Goal: Contribute content

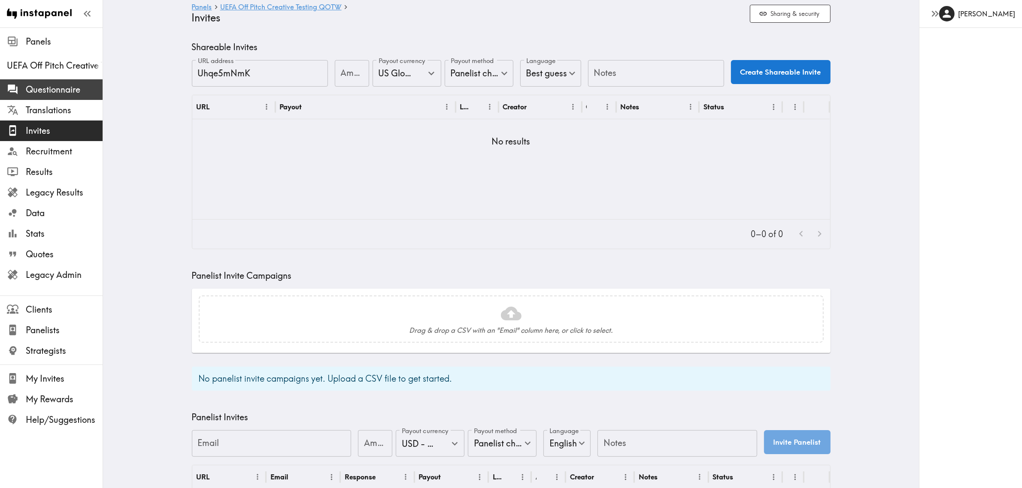
click at [64, 87] on span "Questionnaire" at bounding box center [64, 90] width 77 height 12
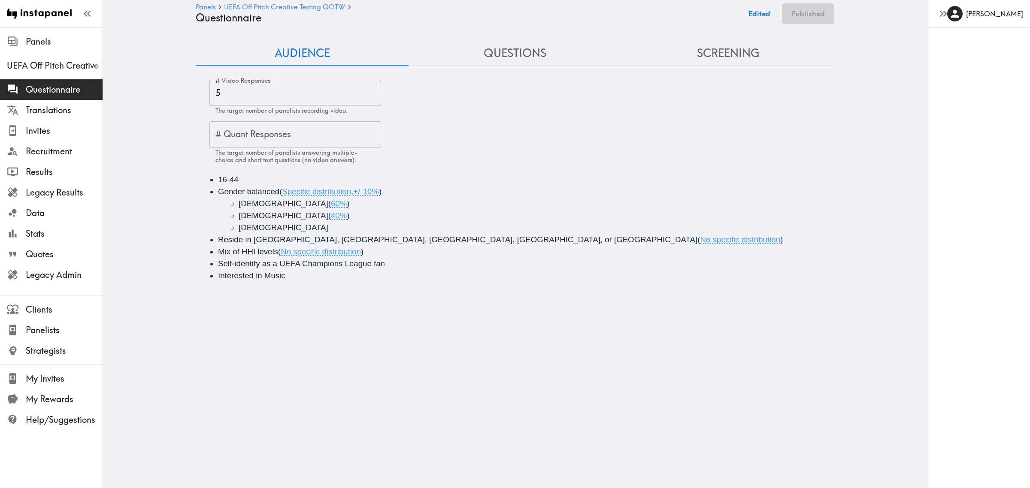
click at [492, 49] on button "Questions" at bounding box center [515, 53] width 213 height 24
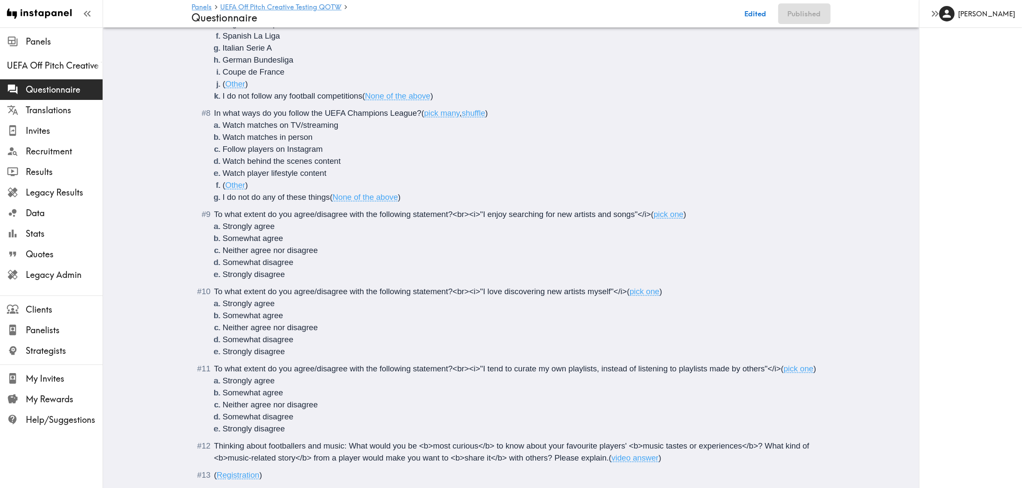
scroll to position [615, 0]
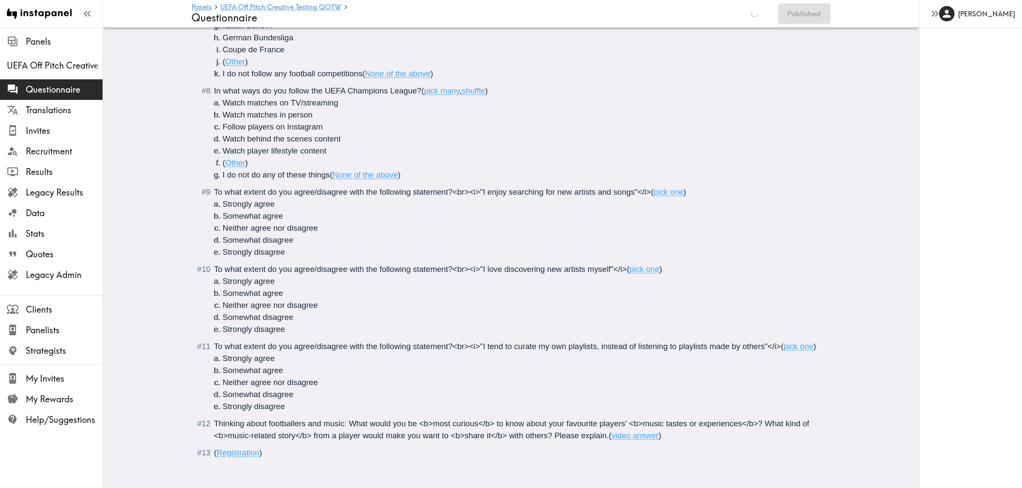
click at [677, 427] on div "Thinking about footballers and music: What would you be <b>most curious</b> to …" at bounding box center [517, 430] width 606 height 24
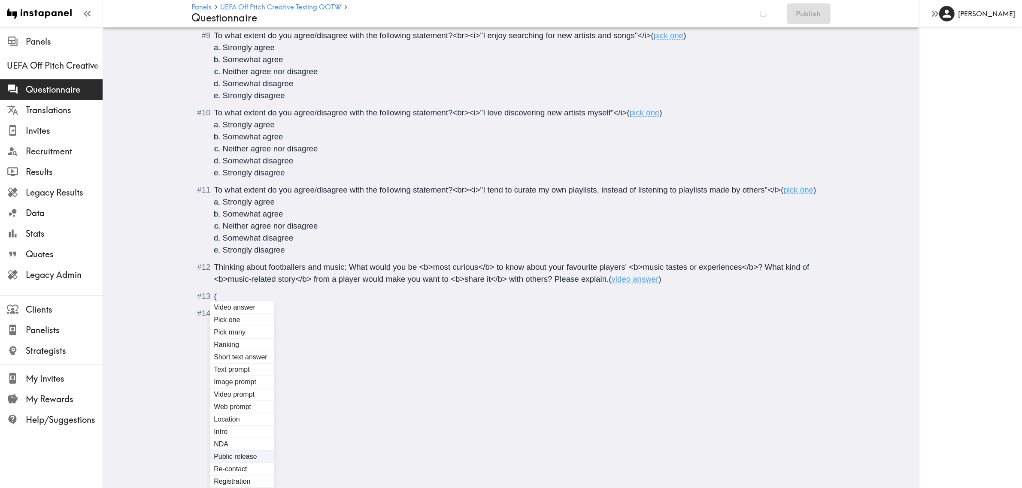
scroll to position [632, 0]
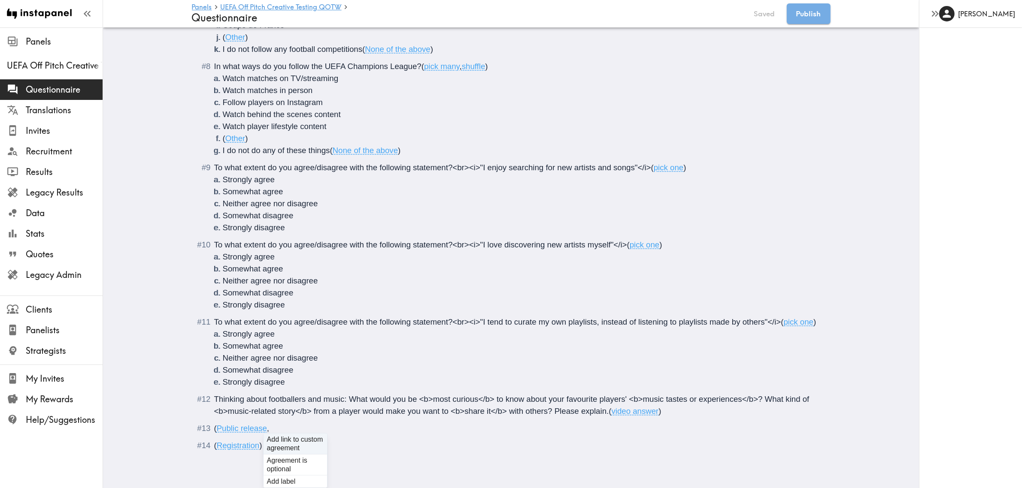
click at [374, 432] on div "( Public release ," at bounding box center [517, 429] width 606 height 12
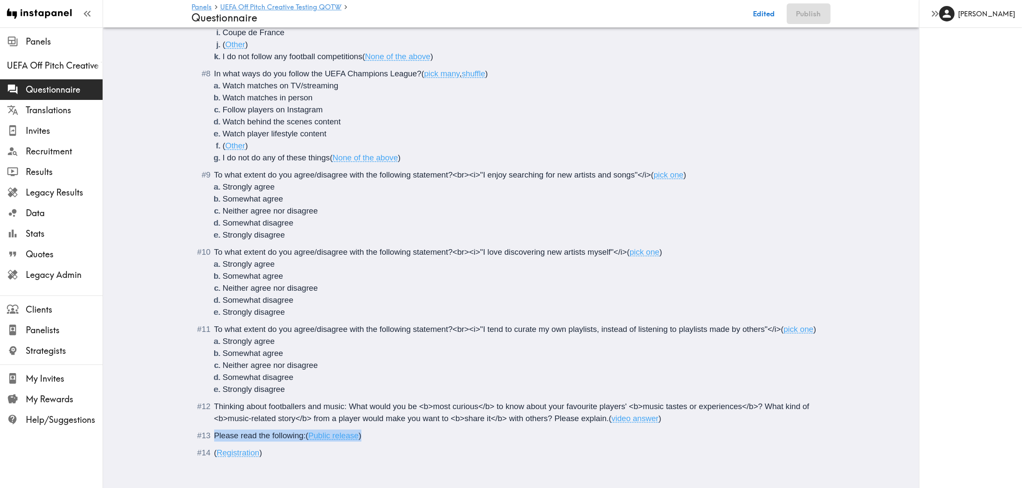
drag, startPoint x: 384, startPoint y: 432, endPoint x: 153, endPoint y: 428, distance: 231.4
copy div "Please read the following: ( Public release )"
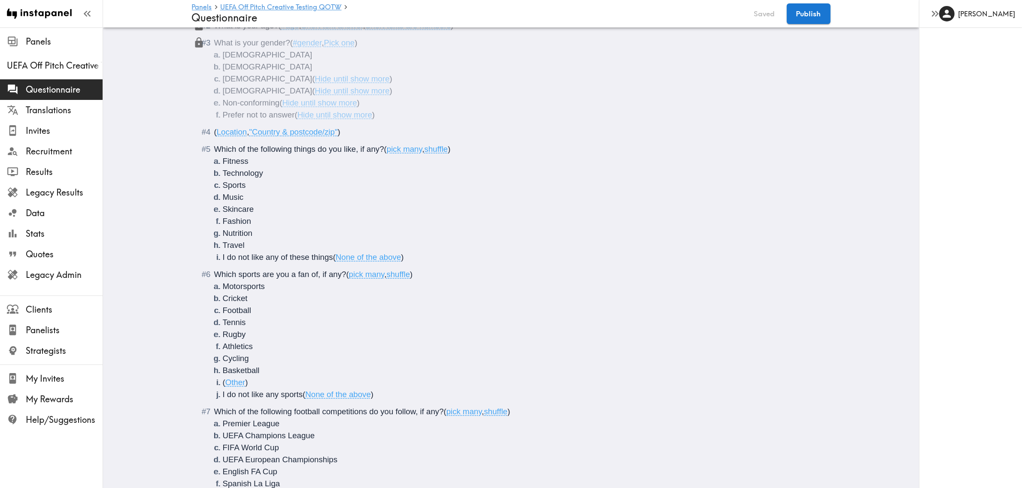
scroll to position [78, 0]
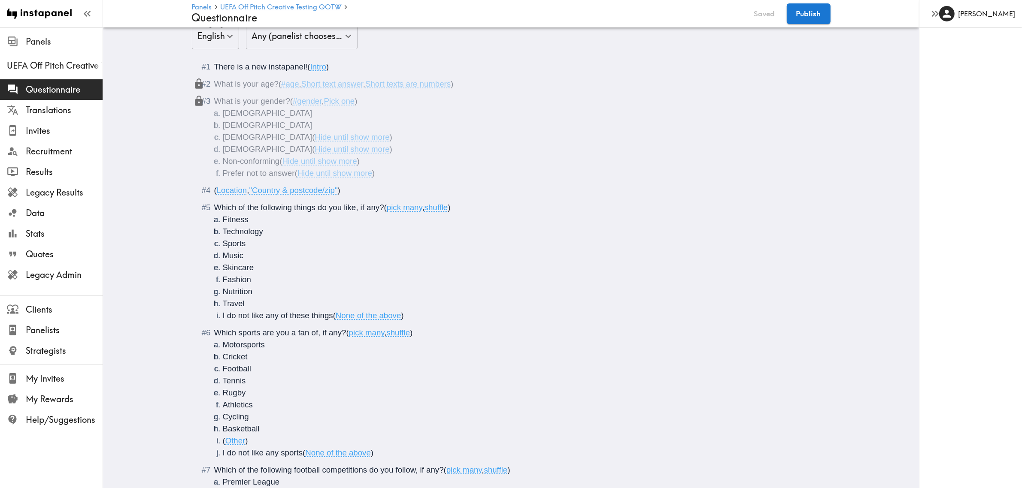
click at [352, 187] on div "( Location , "Country & postcode/zip" )" at bounding box center [517, 191] width 606 height 12
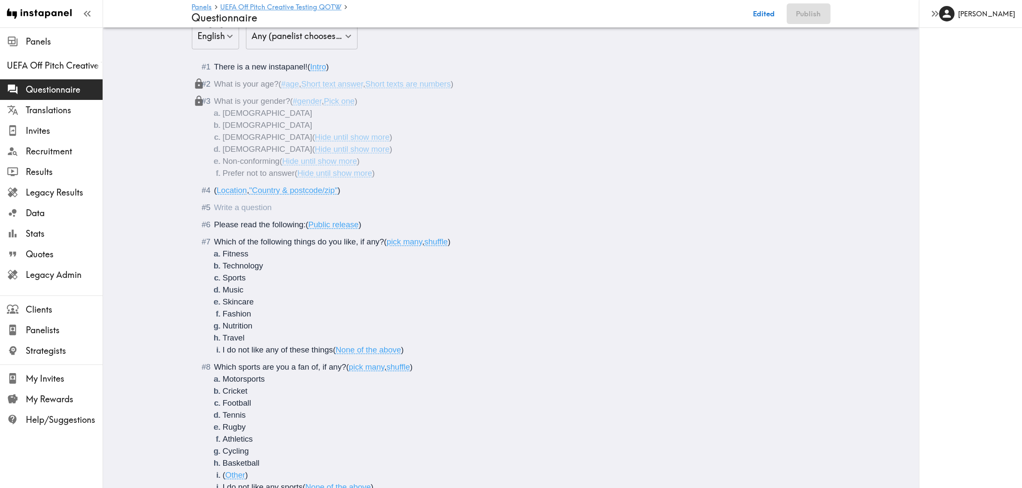
click at [291, 210] on div "Questionnaire" at bounding box center [517, 208] width 606 height 12
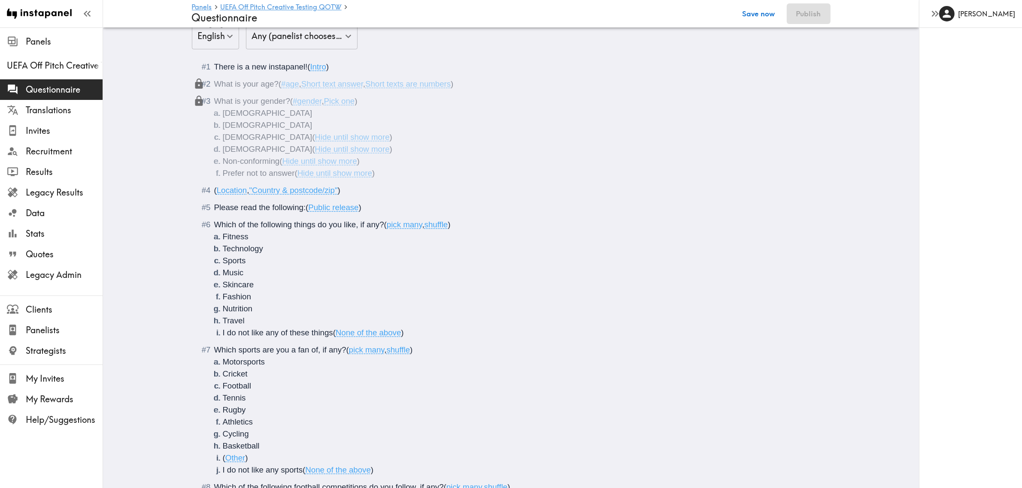
click at [765, 7] on button "Save now" at bounding box center [759, 13] width 42 height 21
click at [809, 7] on button "Publish" at bounding box center [809, 13] width 44 height 21
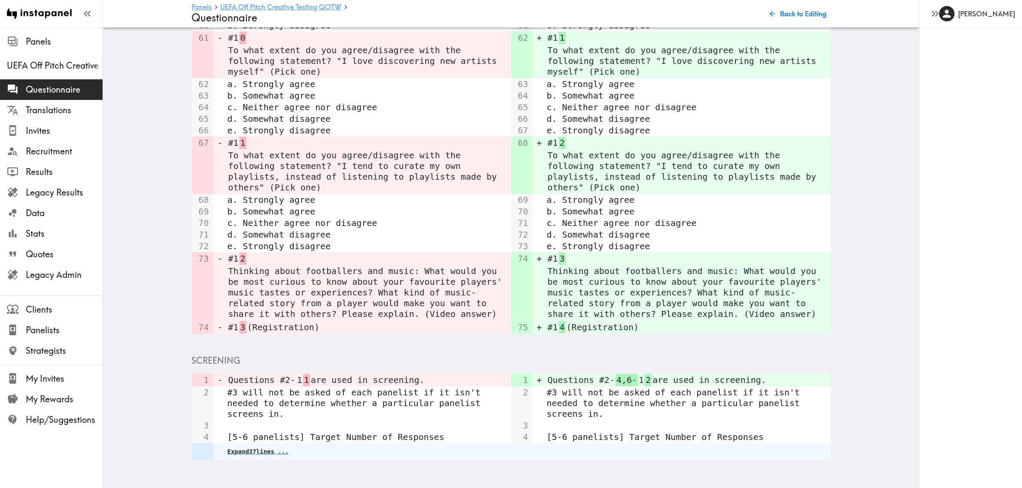
scroll to position [803, 0]
